Goal: Information Seeking & Learning: Understand process/instructions

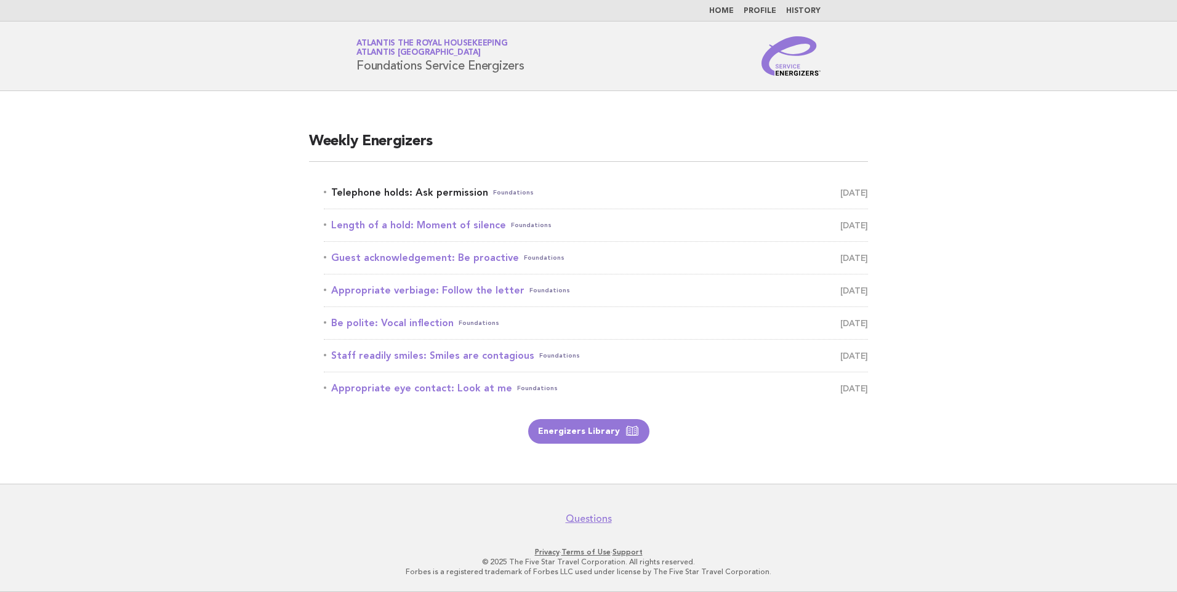
click at [402, 190] on link "Telephone holds: Ask permission Foundations August 20" at bounding box center [596, 192] width 544 height 17
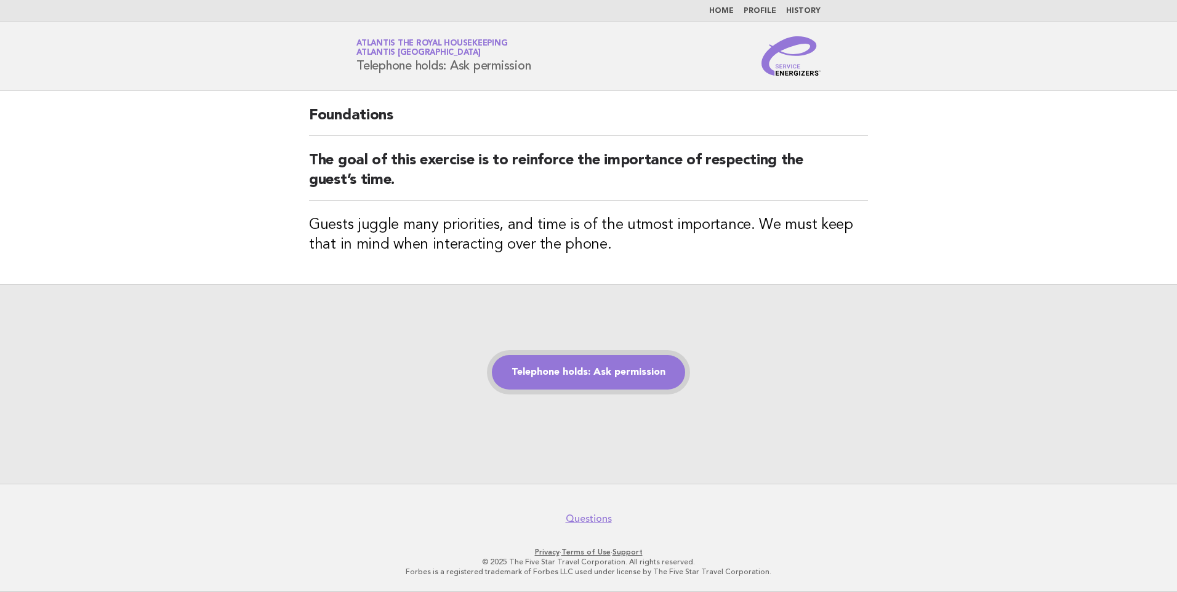
click at [563, 369] on link "Telephone holds: Ask permission" at bounding box center [588, 372] width 193 height 34
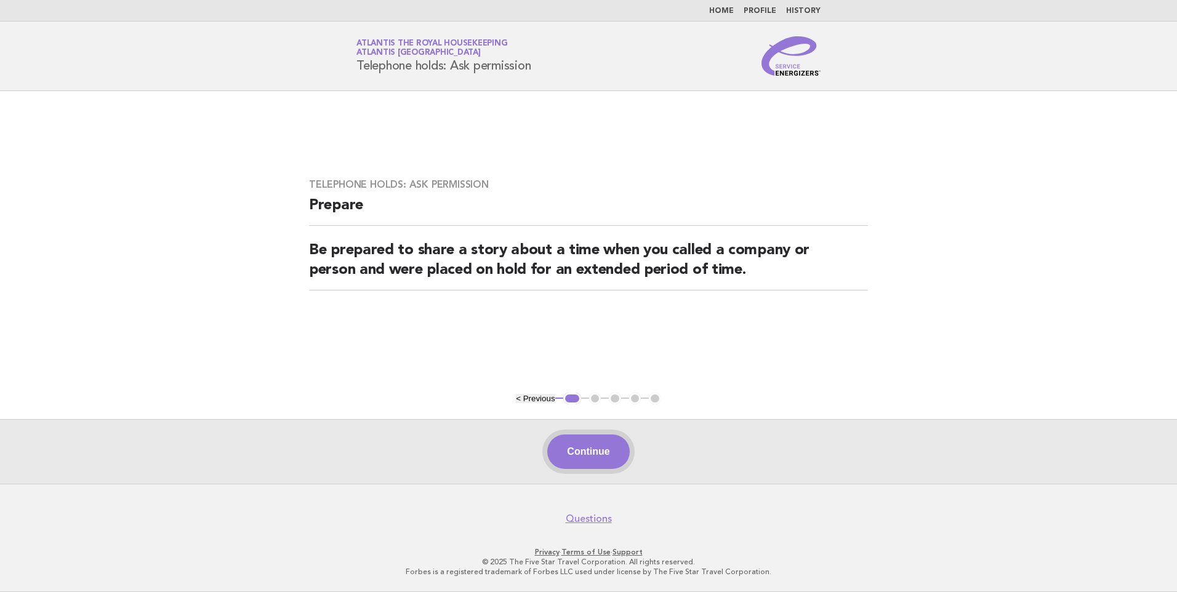
click at [580, 443] on button "Continue" at bounding box center [588, 452] width 82 height 34
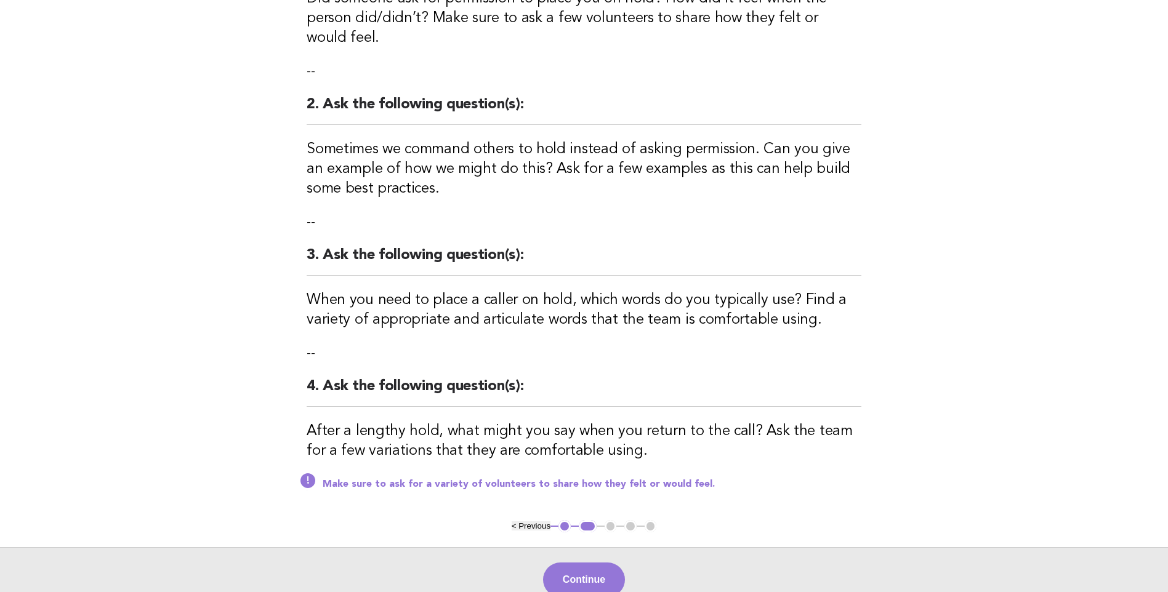
scroll to position [246, 0]
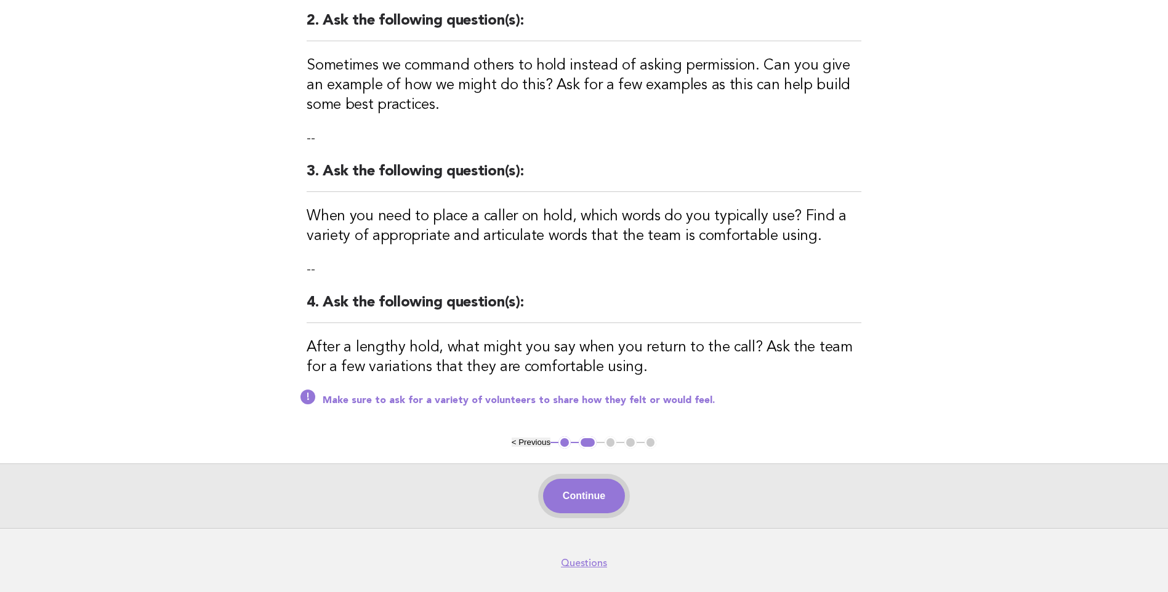
click at [578, 488] on button "Continue" at bounding box center [584, 496] width 82 height 34
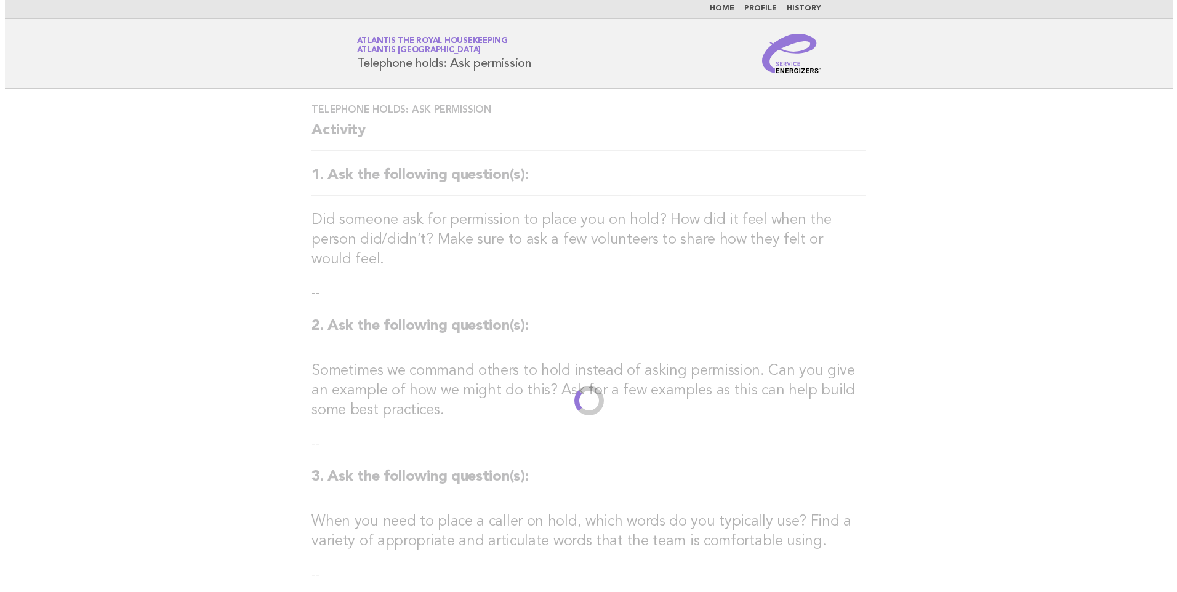
scroll to position [0, 0]
